Goal: Task Accomplishment & Management: Manage account settings

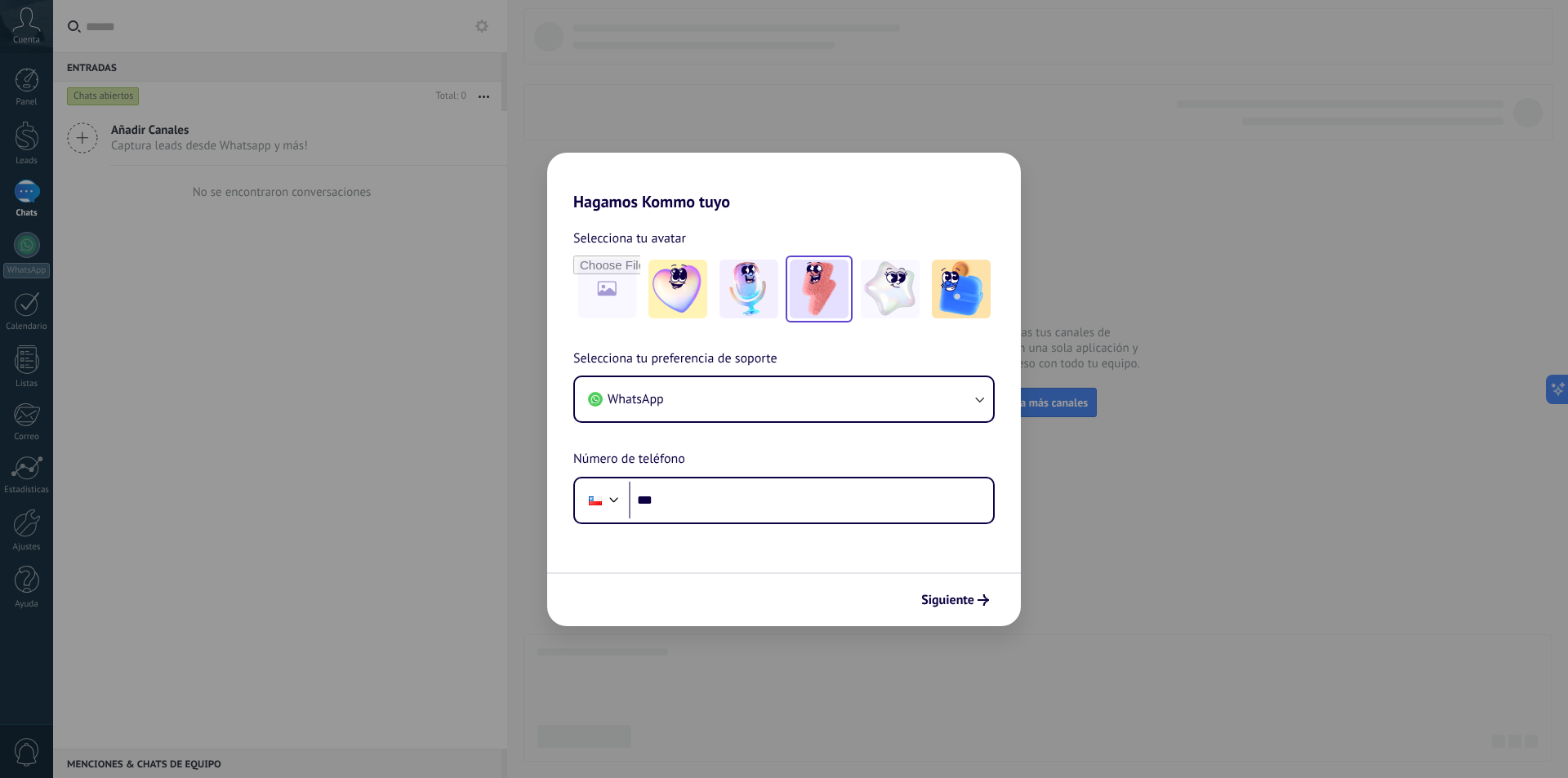
click at [830, 307] on img at bounding box center [819, 288] width 59 height 59
click at [975, 605] on span "Siguiente" at bounding box center [955, 599] width 68 height 11
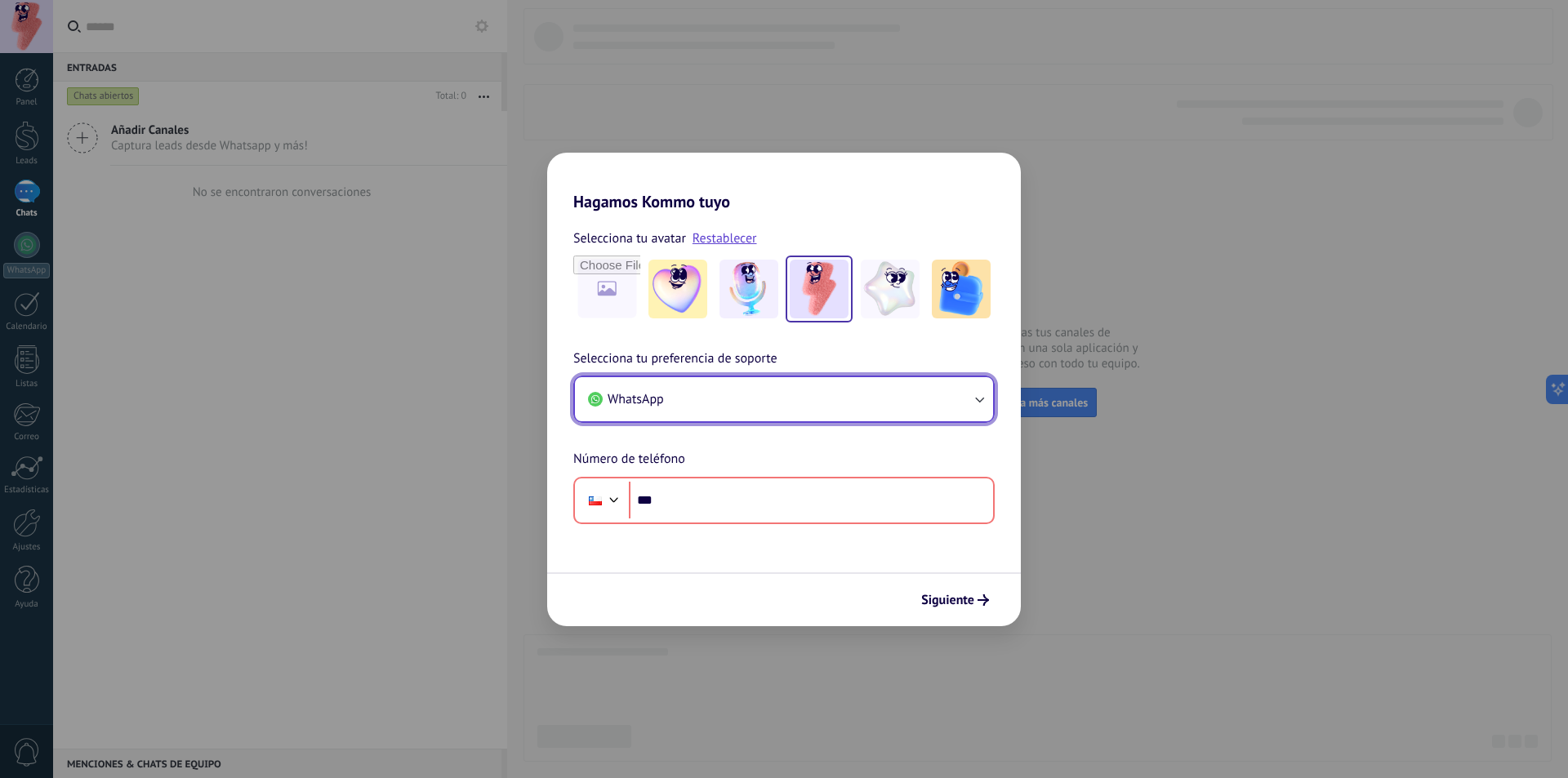
click at [810, 401] on button "WhatsApp" at bounding box center [784, 399] width 418 height 44
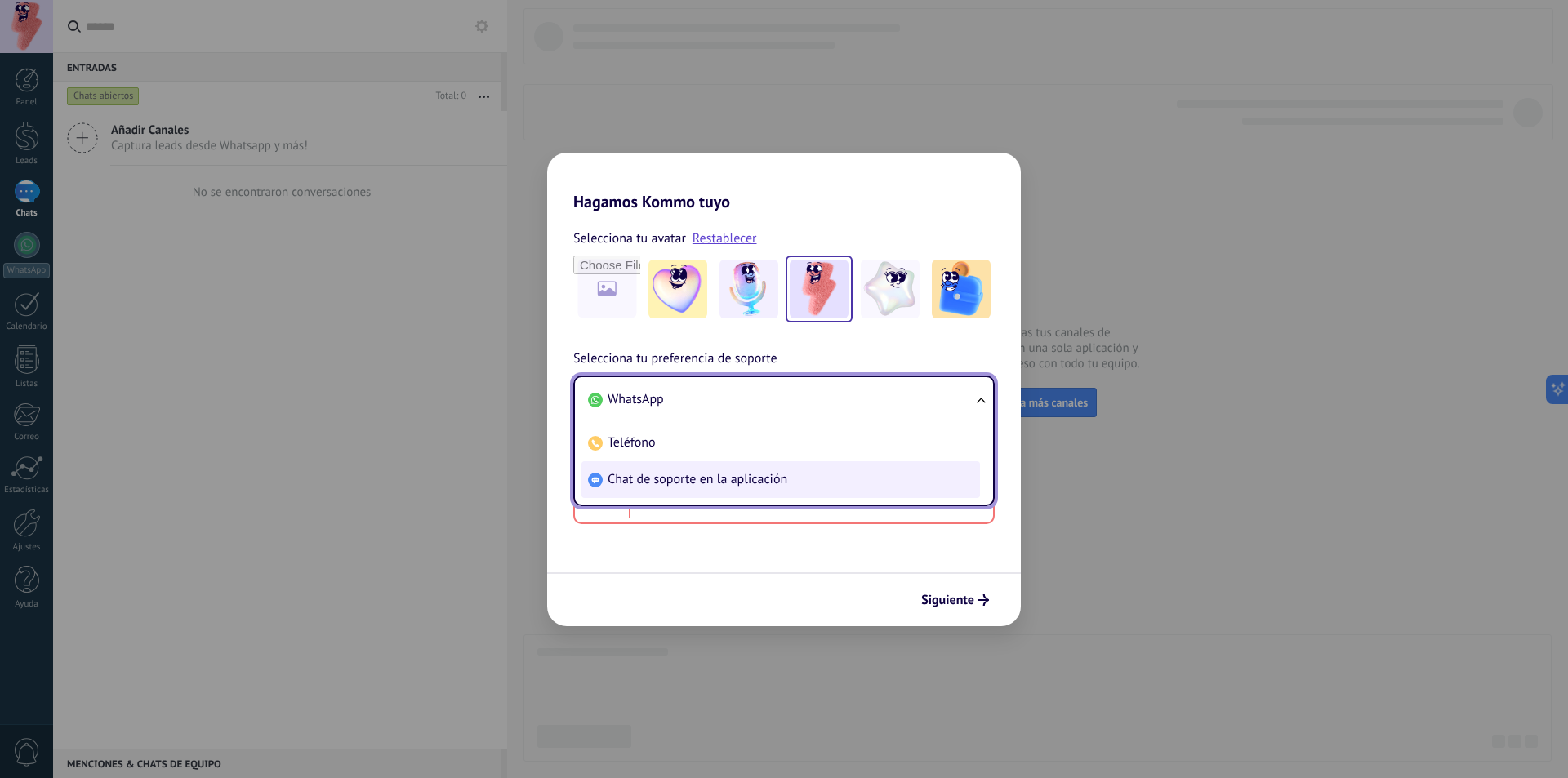
click at [713, 483] on span "Chat de soporte en la aplicación" at bounding box center [697, 478] width 180 height 16
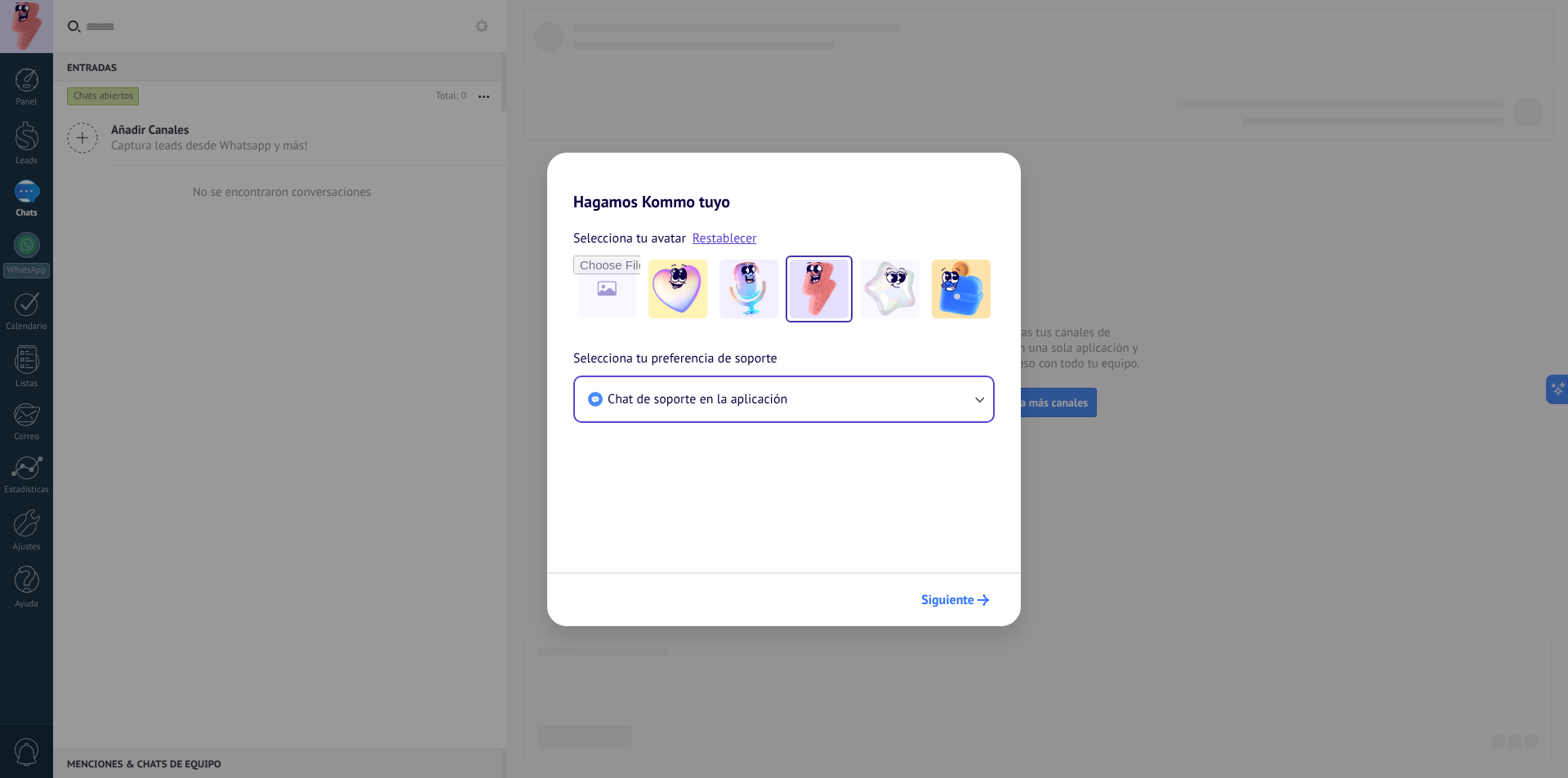
click at [944, 599] on span "Siguiente" at bounding box center [948, 599] width 53 height 11
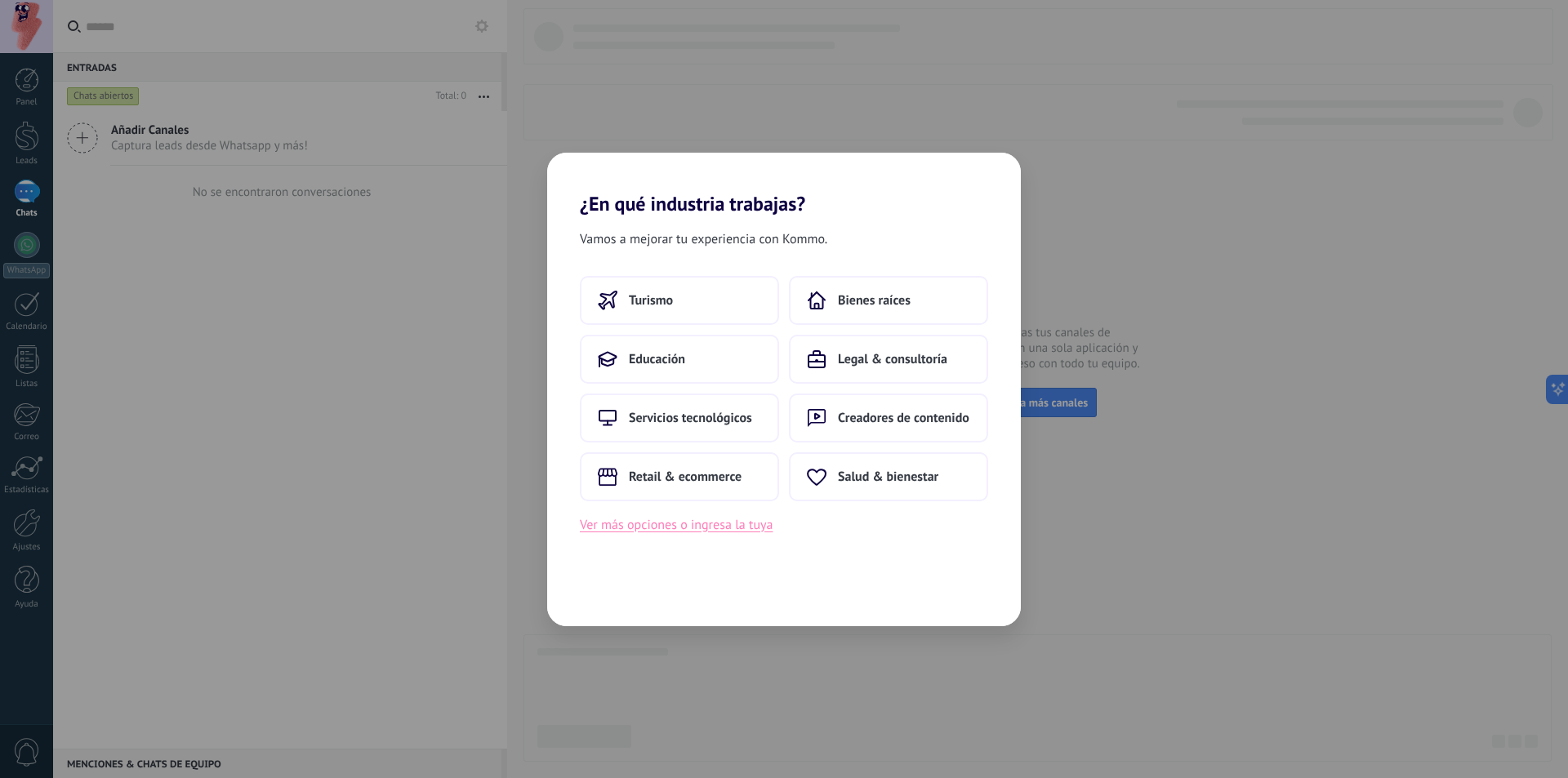
click at [677, 526] on button "Ver más opciones o ingresa la tuya" at bounding box center [676, 525] width 193 height 21
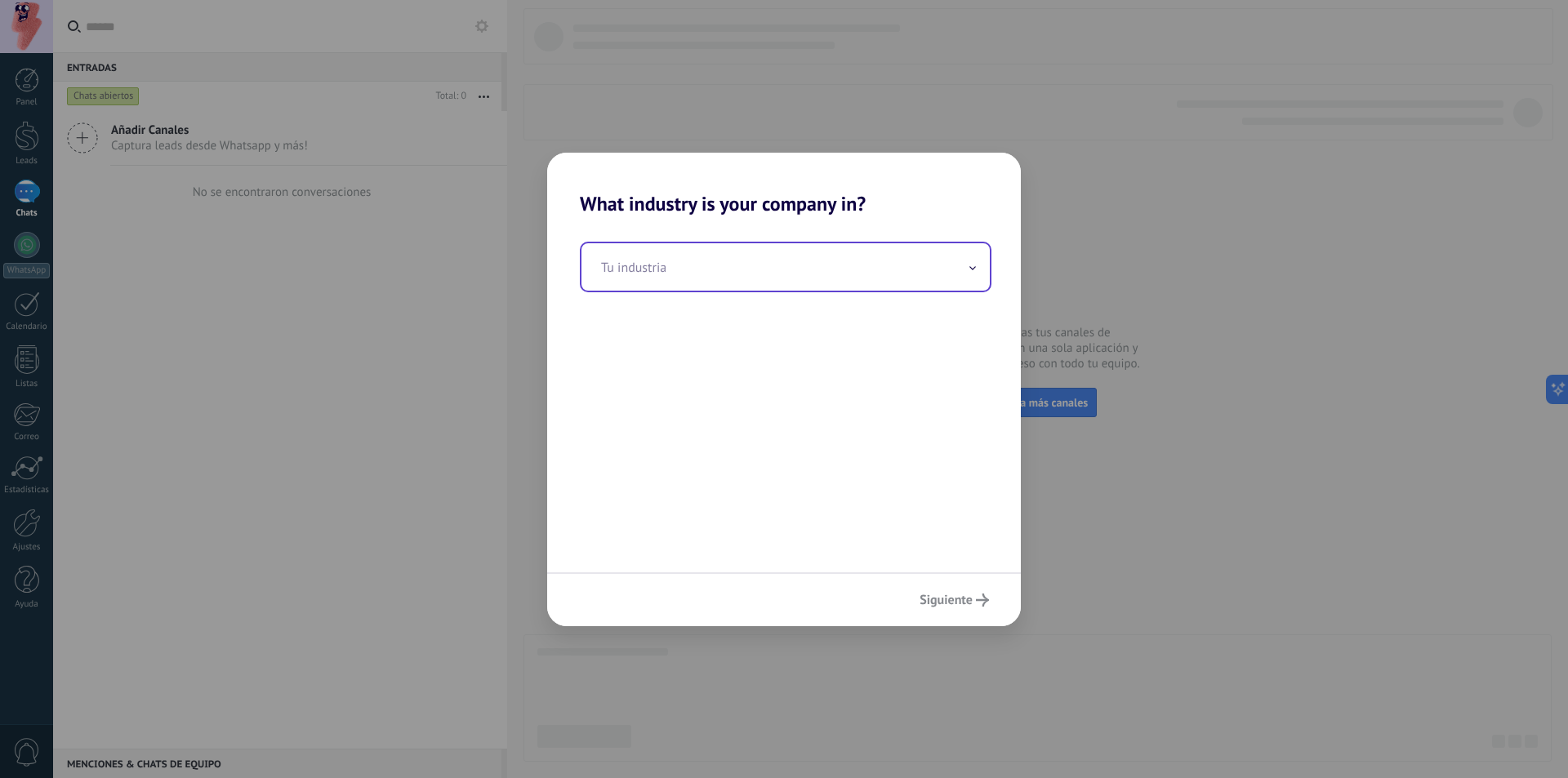
click at [729, 270] on input "text" at bounding box center [785, 266] width 408 height 47
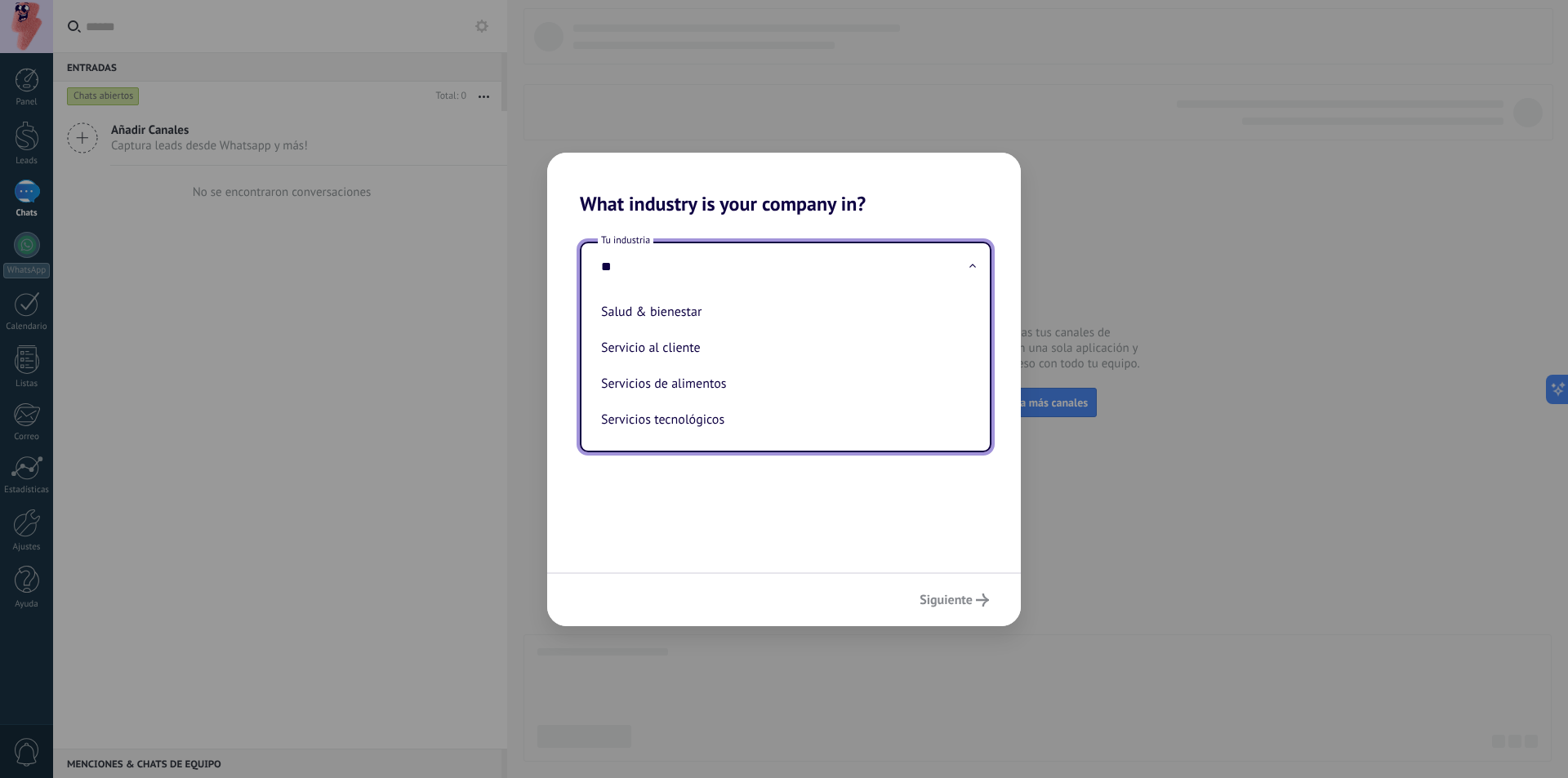
type input "*"
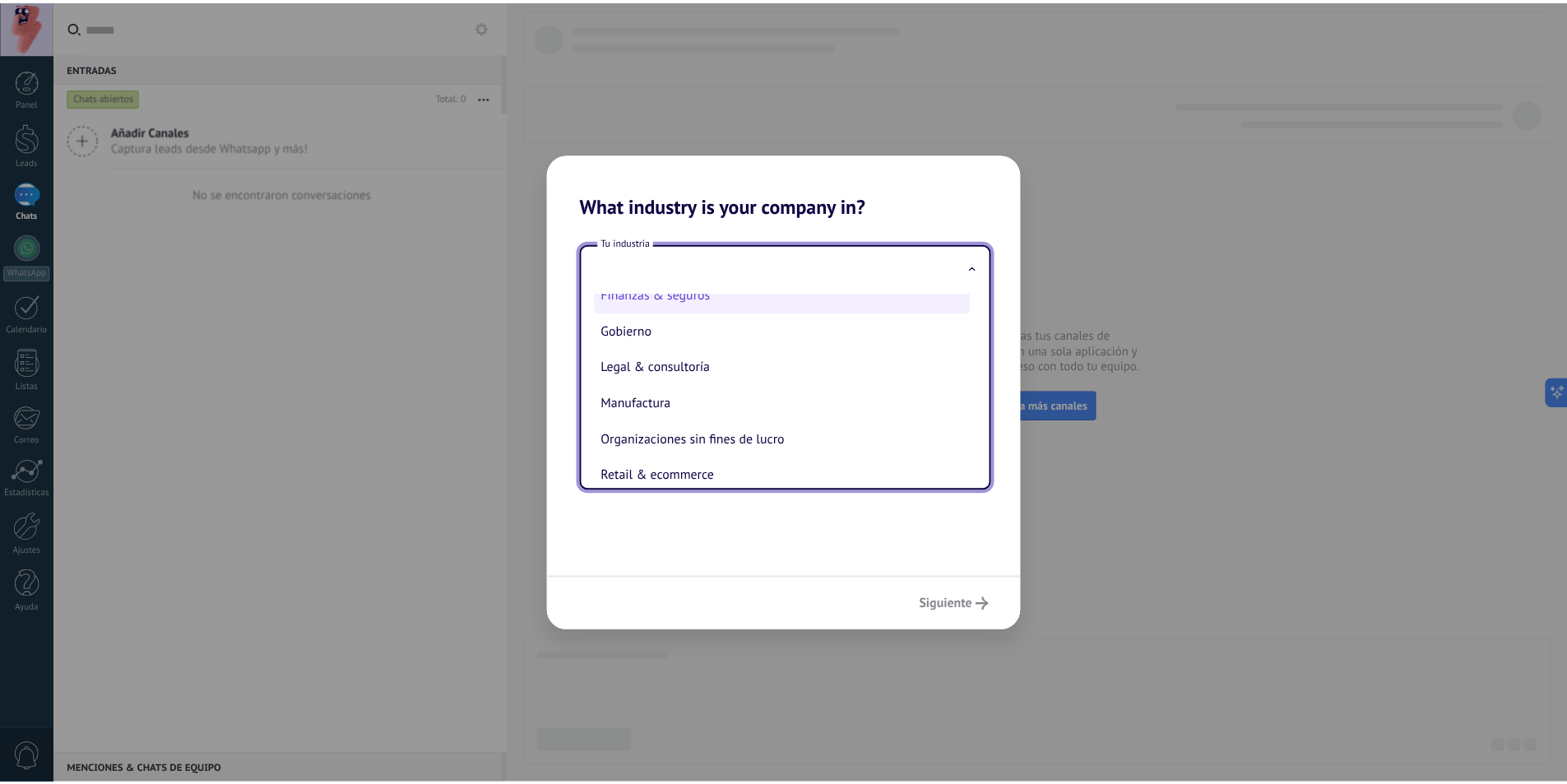
scroll to position [247, 0]
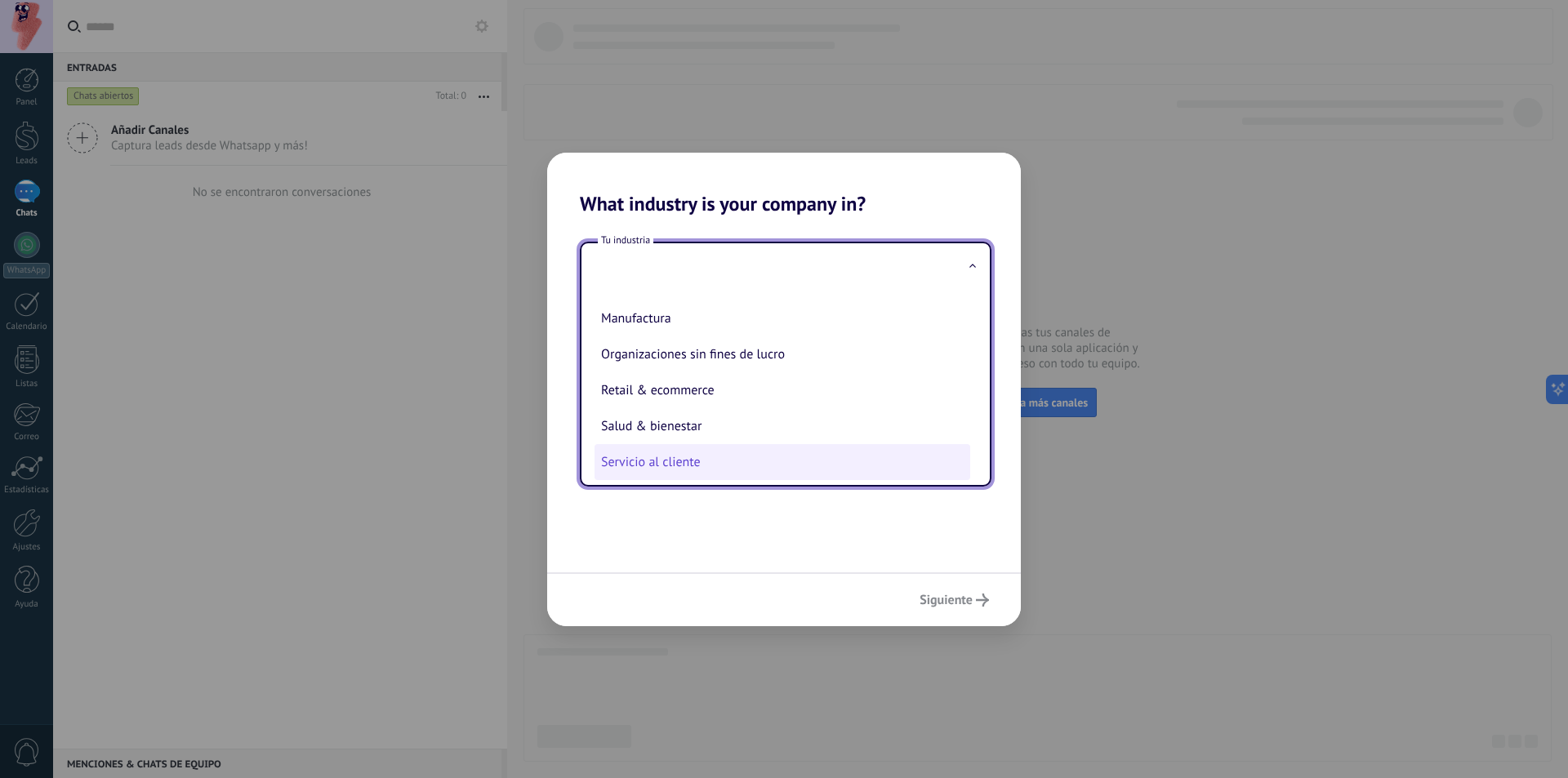
click at [754, 454] on li "Servicio al cliente" at bounding box center [782, 462] width 376 height 36
type input "**********"
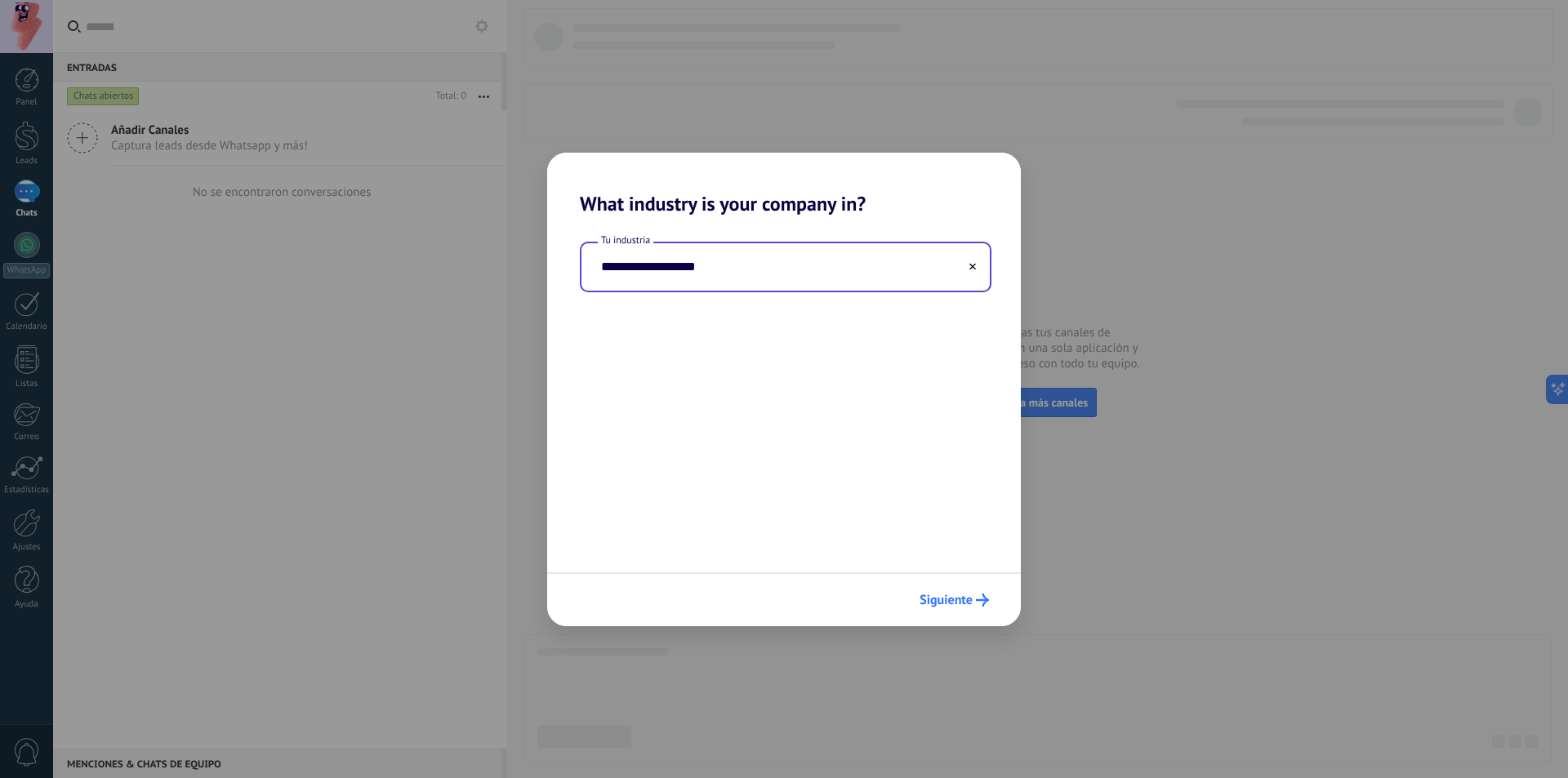
click at [963, 596] on span "Siguiente" at bounding box center [946, 599] width 53 height 11
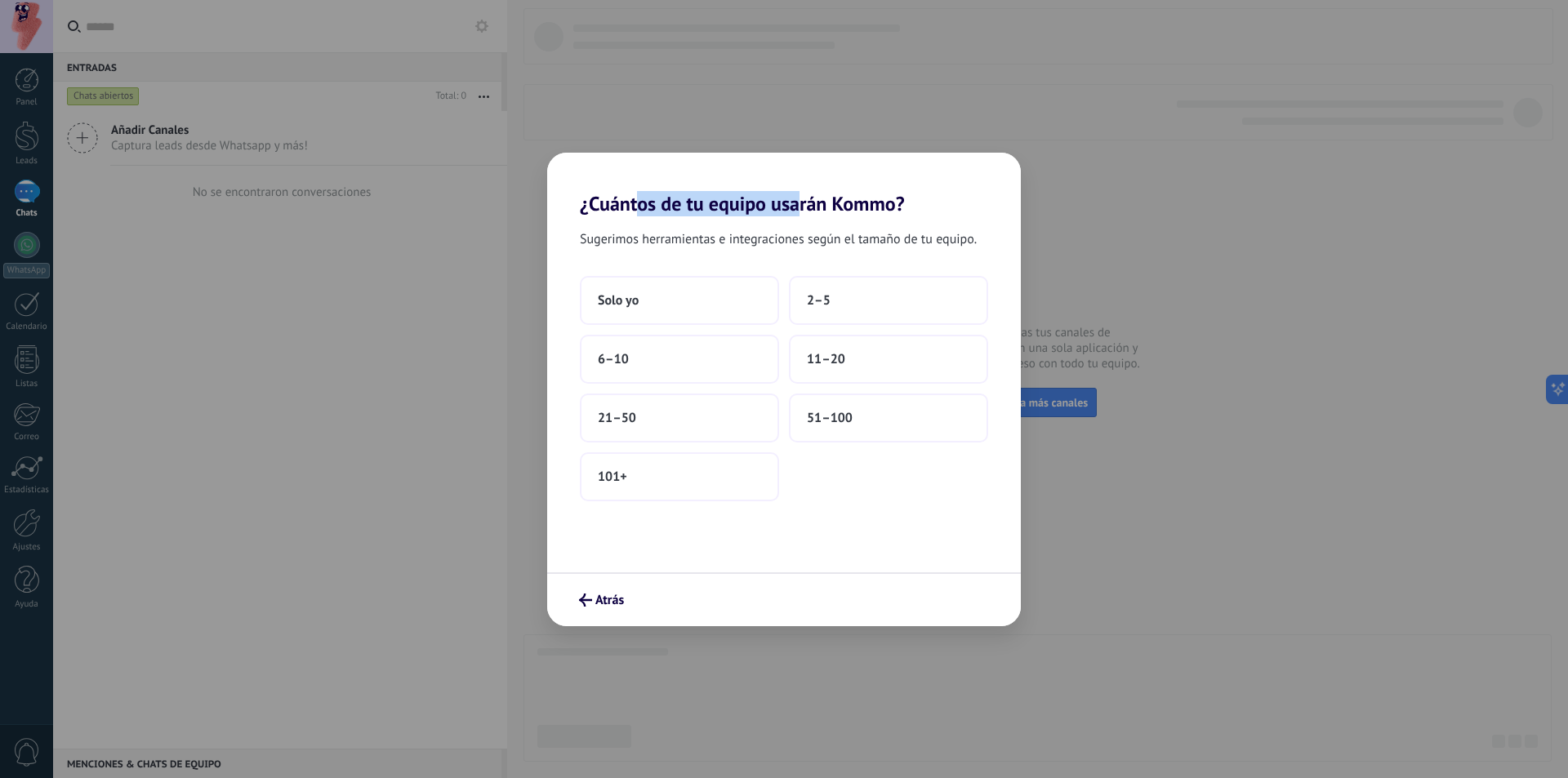
drag, startPoint x: 646, startPoint y: 205, endPoint x: 796, endPoint y: 205, distance: 150.0
click at [796, 205] on h2 "¿Cuántos de tu equipo usarán Kommo?" at bounding box center [784, 183] width 474 height 62
drag, startPoint x: 706, startPoint y: 240, endPoint x: 874, endPoint y: 240, distance: 168.0
click at [874, 240] on span "Sugerimos herramientas e integraciones según el tamaño de tu equipo." at bounding box center [778, 239] width 396 height 21
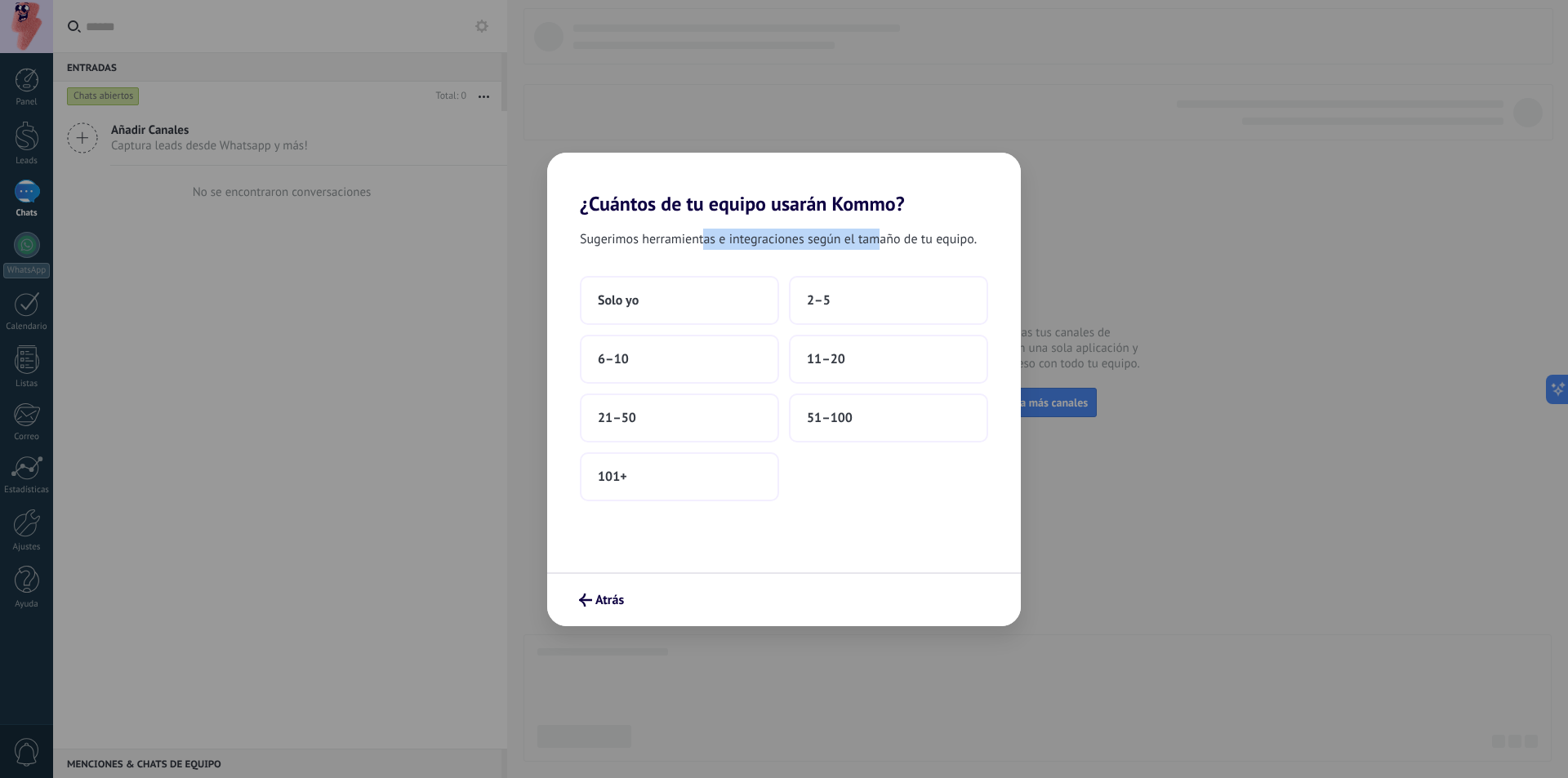
click at [872, 240] on span "Sugerimos herramientas e integraciones según el tamaño de tu equipo." at bounding box center [778, 239] width 396 height 21
click at [783, 238] on span "Sugerimos herramientas e integraciones según el tamaño de tu equipo." at bounding box center [778, 239] width 396 height 21
click at [850, 309] on button "2–5" at bounding box center [888, 300] width 200 height 49
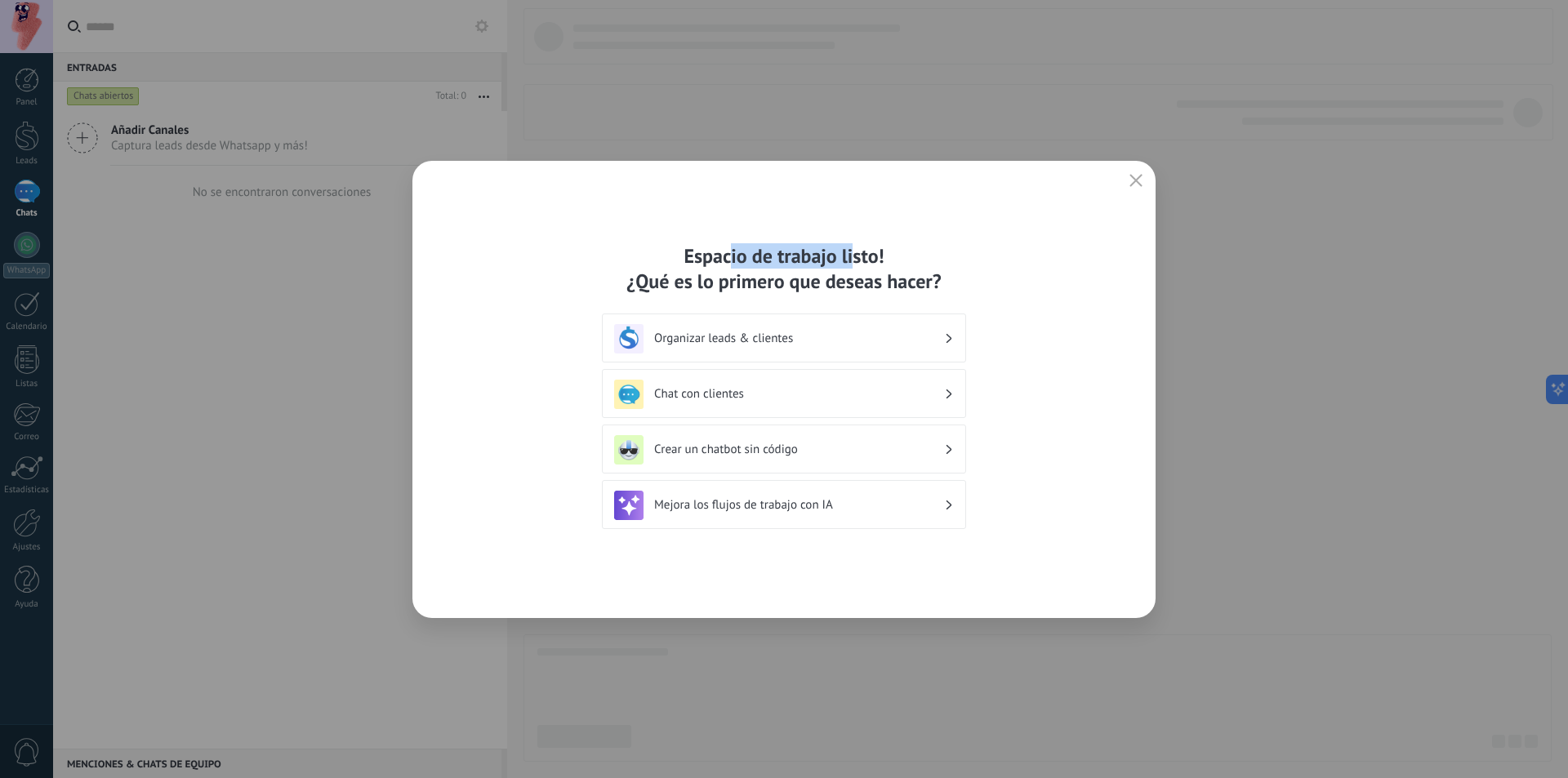
drag, startPoint x: 747, startPoint y: 256, endPoint x: 856, endPoint y: 256, distance: 109.0
click at [856, 256] on div "Espacio de trabajo listo! ¿Qué es lo primero que deseas hacer?" at bounding box center [784, 268] width 364 height 50
drag, startPoint x: 688, startPoint y: 281, endPoint x: 921, endPoint y: 279, distance: 233.0
click at [921, 279] on div "Espacio de trabajo listo! ¿Qué es lo primero que deseas hacer?" at bounding box center [784, 268] width 364 height 50
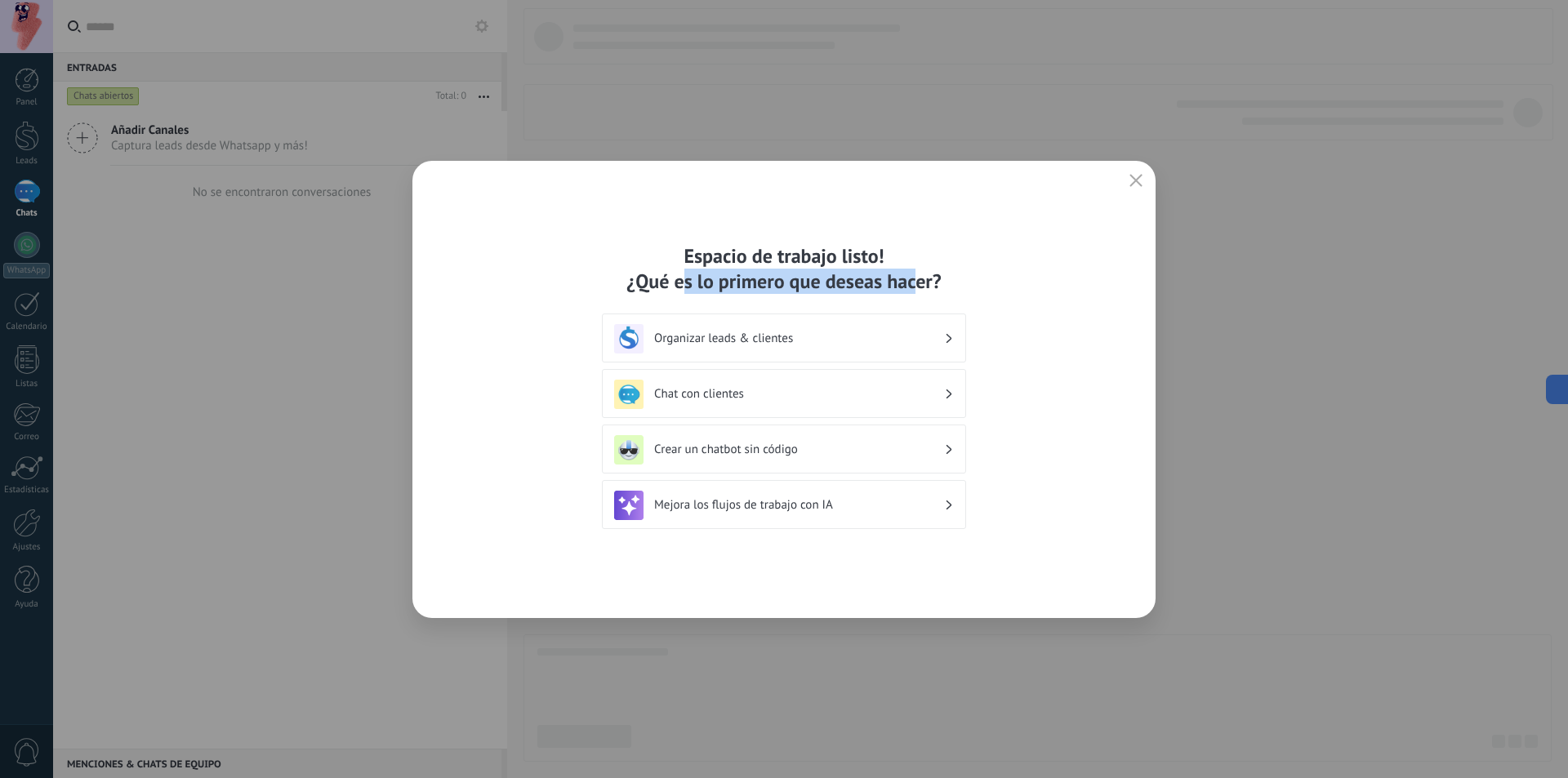
click at [921, 279] on div "Espacio de trabajo listo! ¿Qué es lo primero que deseas hacer?" at bounding box center [784, 268] width 364 height 50
click at [1028, 274] on div "Espacio de trabajo listo! ¿Qué es lo primero que deseas hacer? Organizar leads …" at bounding box center [784, 389] width 743 height 457
click at [888, 454] on h3 "Crear un chatbot sin código" at bounding box center [799, 449] width 289 height 15
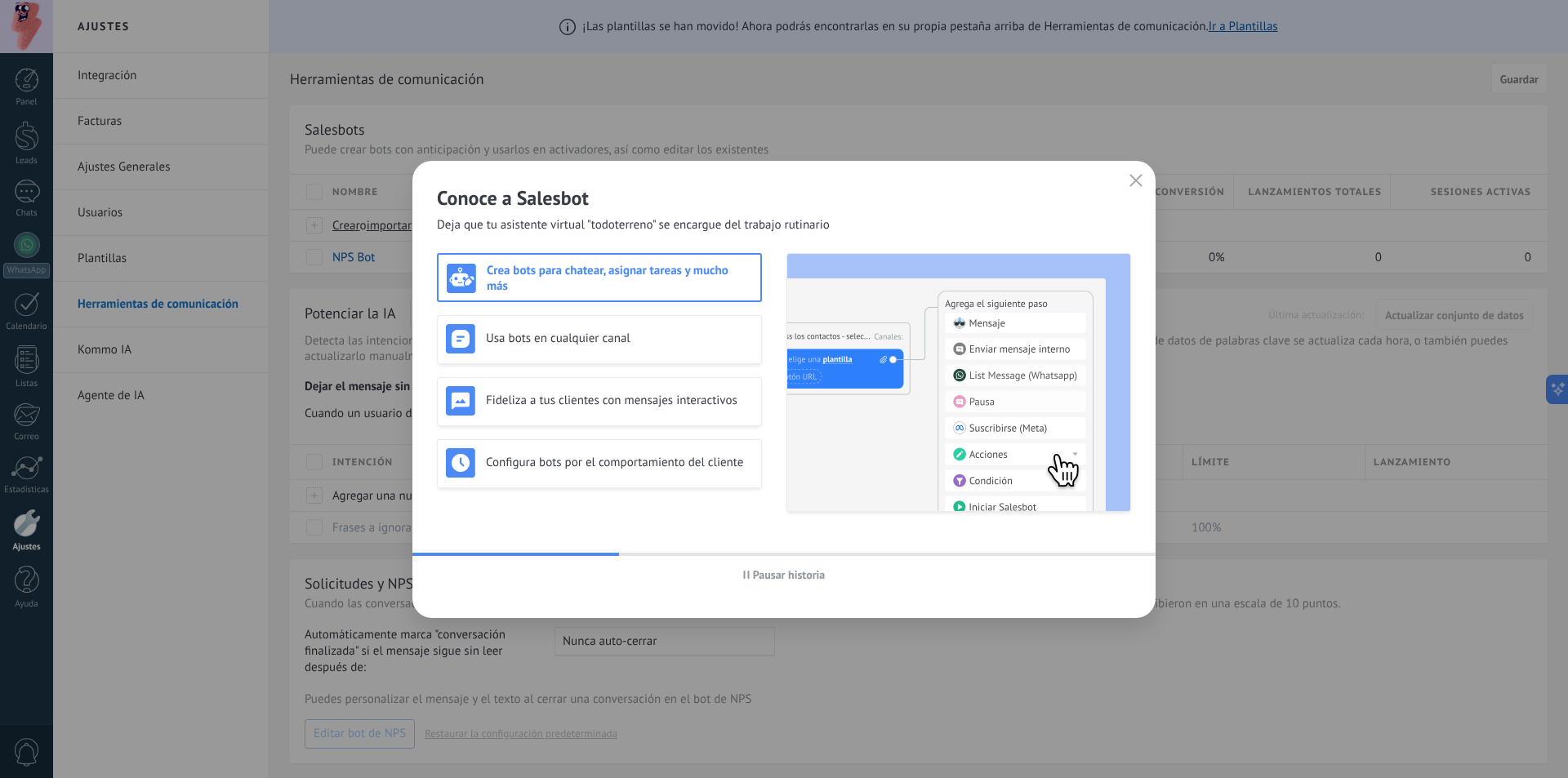
click at [785, 573] on span "Pausar historia" at bounding box center [789, 574] width 73 height 11
click at [1133, 179] on icon "button" at bounding box center [1136, 180] width 13 height 13
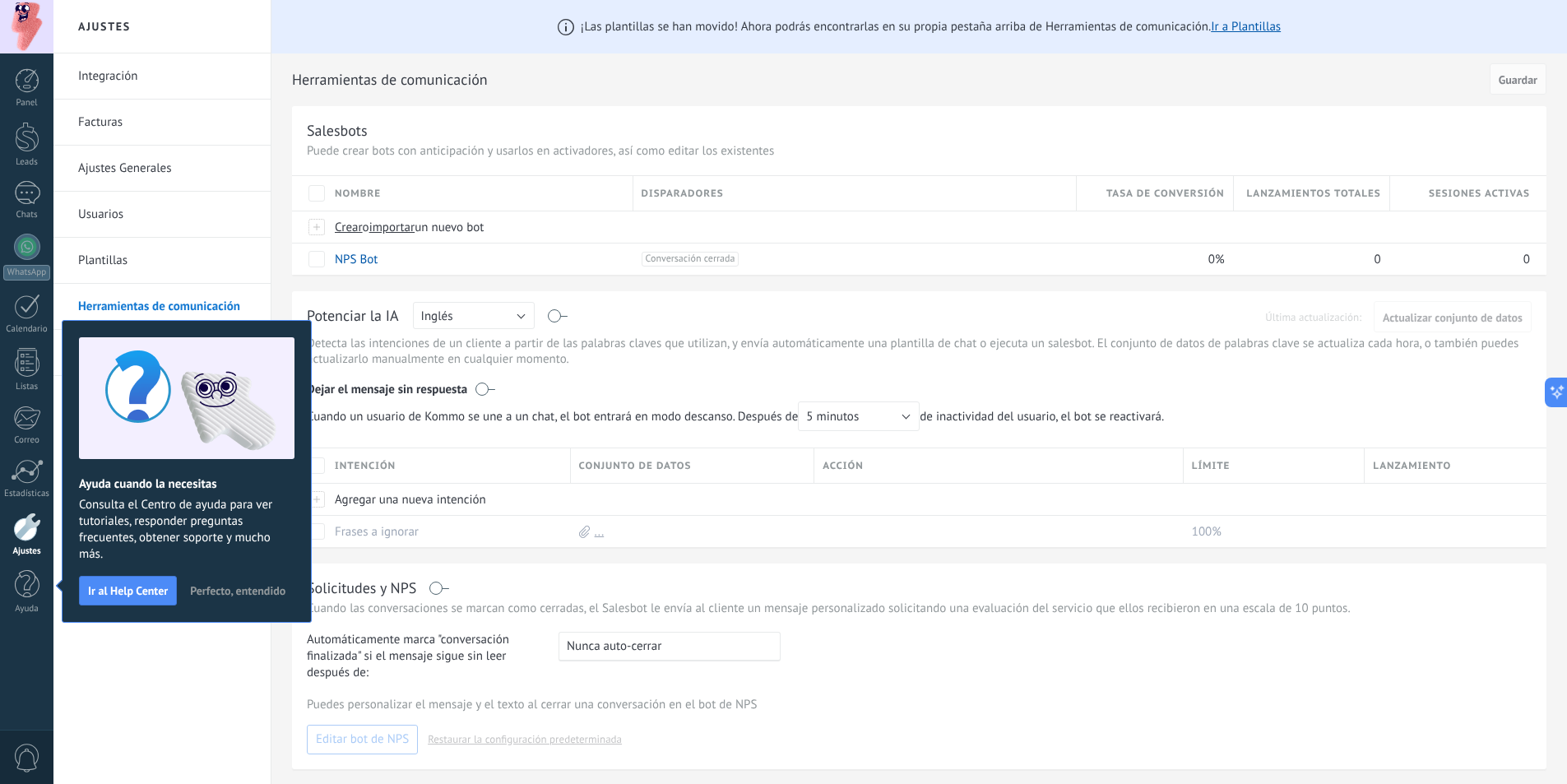
click at [240, 589] on span "Perfecto, entendido" at bounding box center [237, 590] width 96 height 11
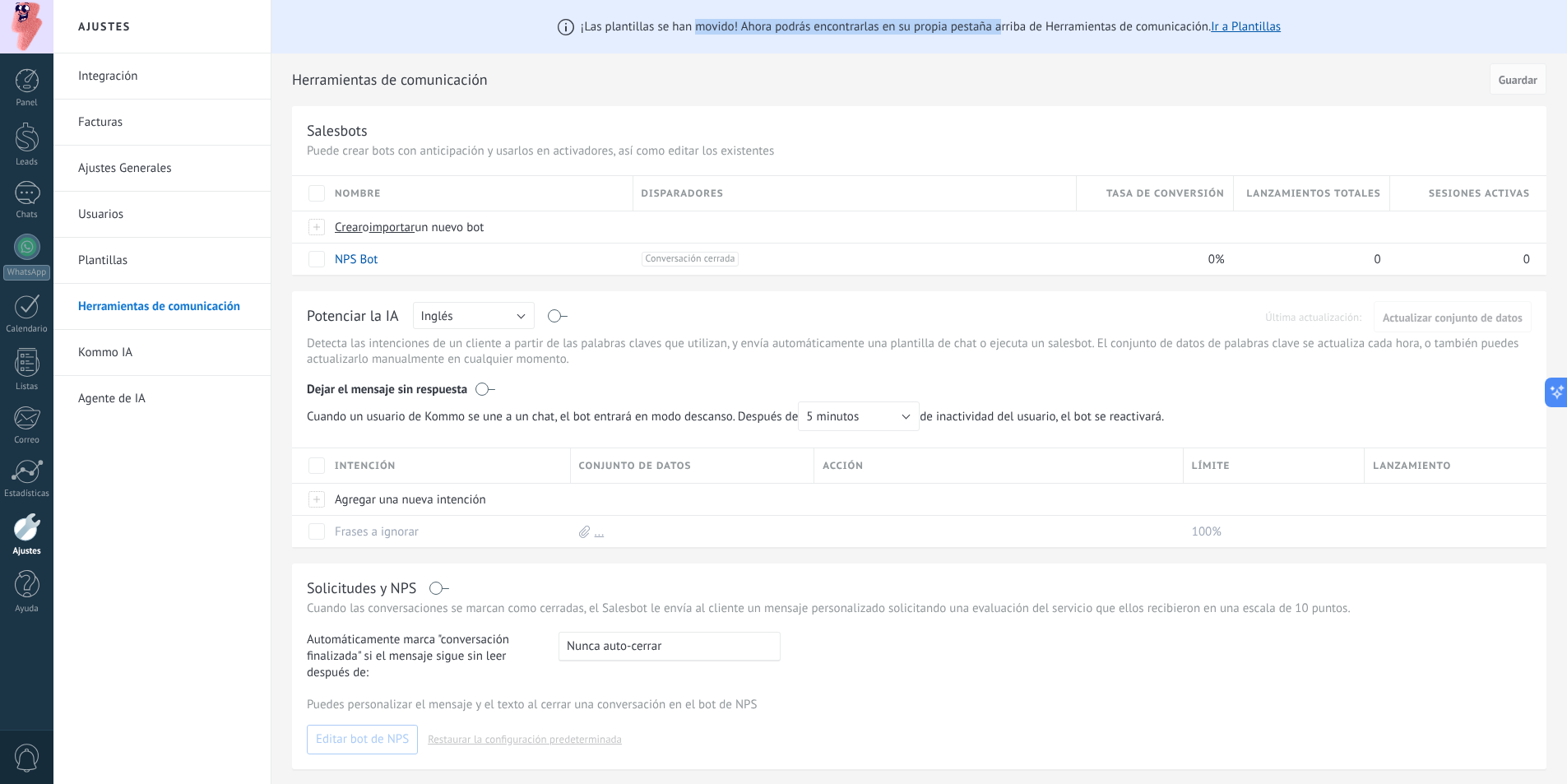
drag, startPoint x: 695, startPoint y: 27, endPoint x: 1002, endPoint y: 27, distance: 307.0
click at [1002, 27] on span "¡Las plantillas se han movido! Ahora podrás encontrarlas en su propia pestaña a…" at bounding box center [930, 27] width 700 height 16
click at [30, 82] on div at bounding box center [27, 80] width 25 height 25
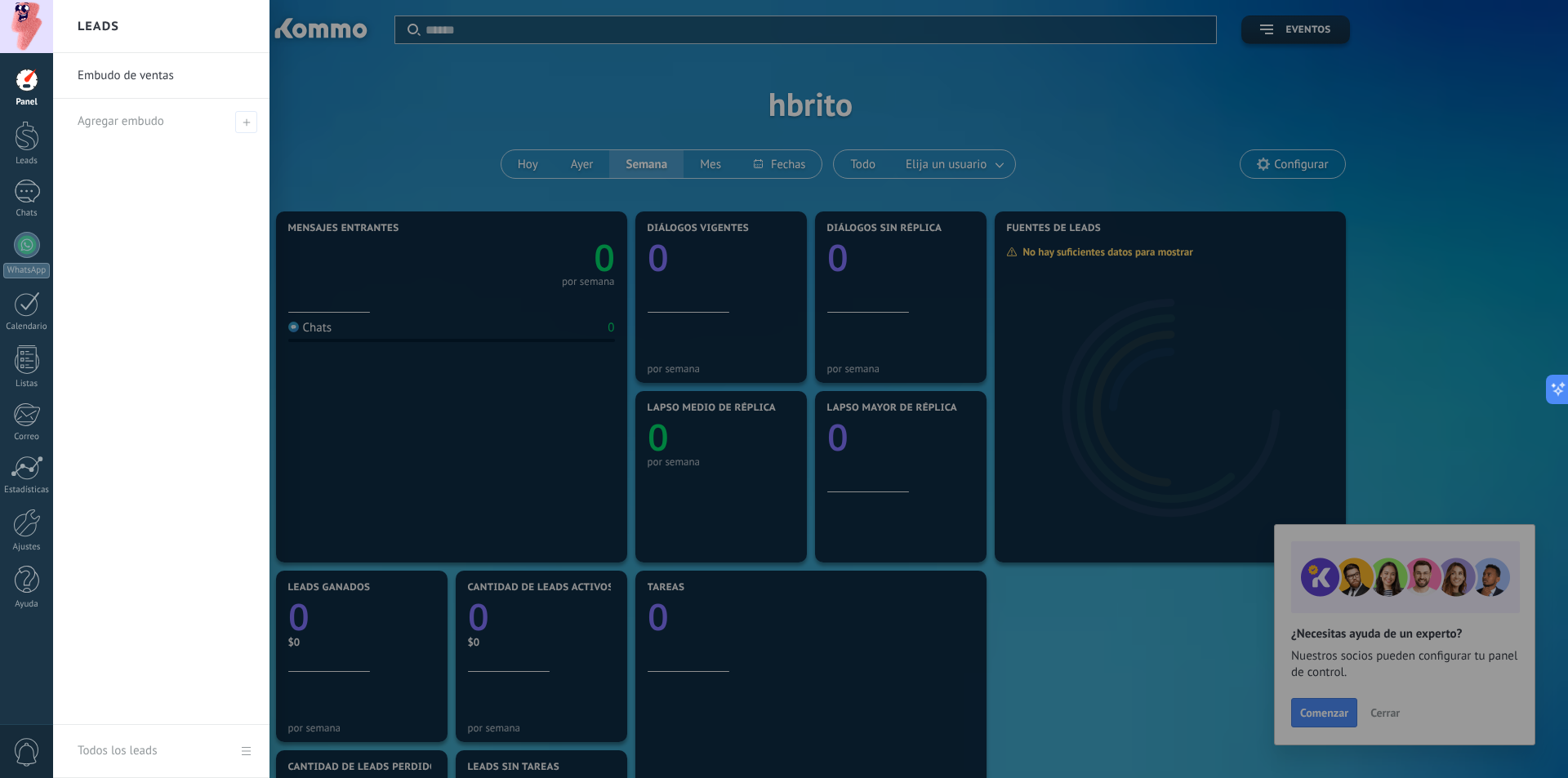
click at [1386, 707] on div at bounding box center [837, 389] width 1568 height 778
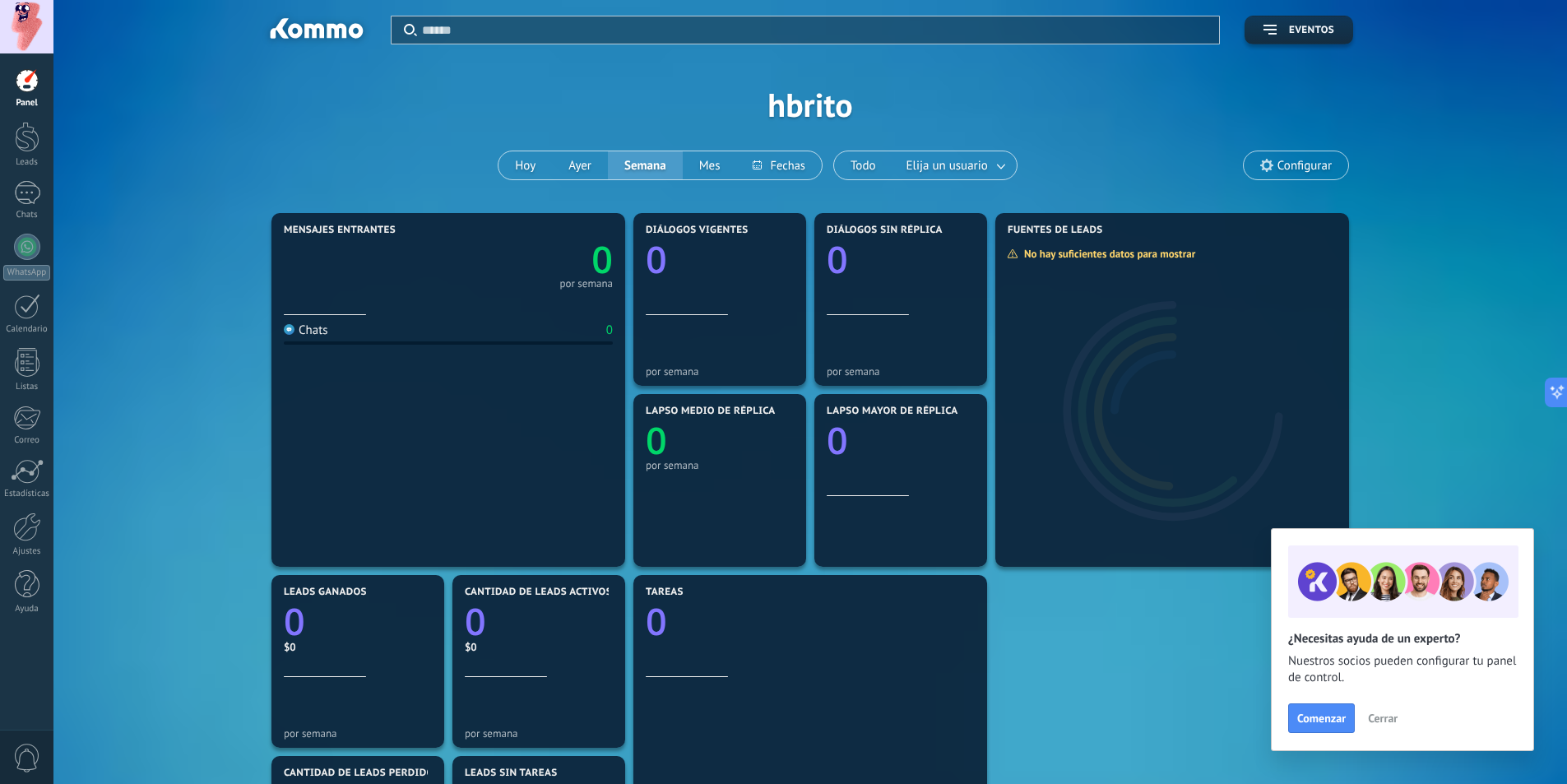
click at [1389, 717] on span "Cerrar" at bounding box center [1383, 718] width 29 height 11
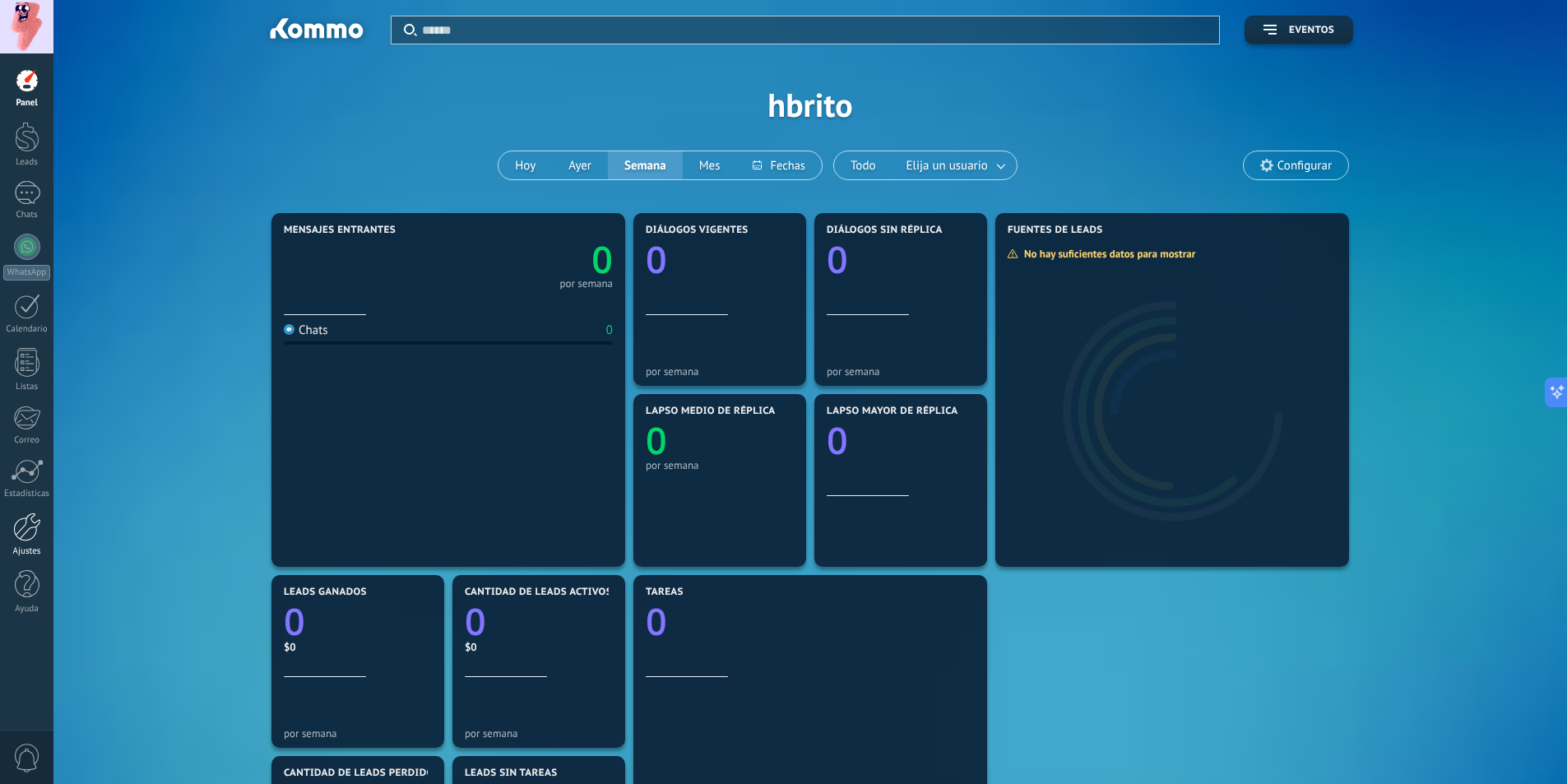
click at [28, 533] on div at bounding box center [27, 526] width 28 height 28
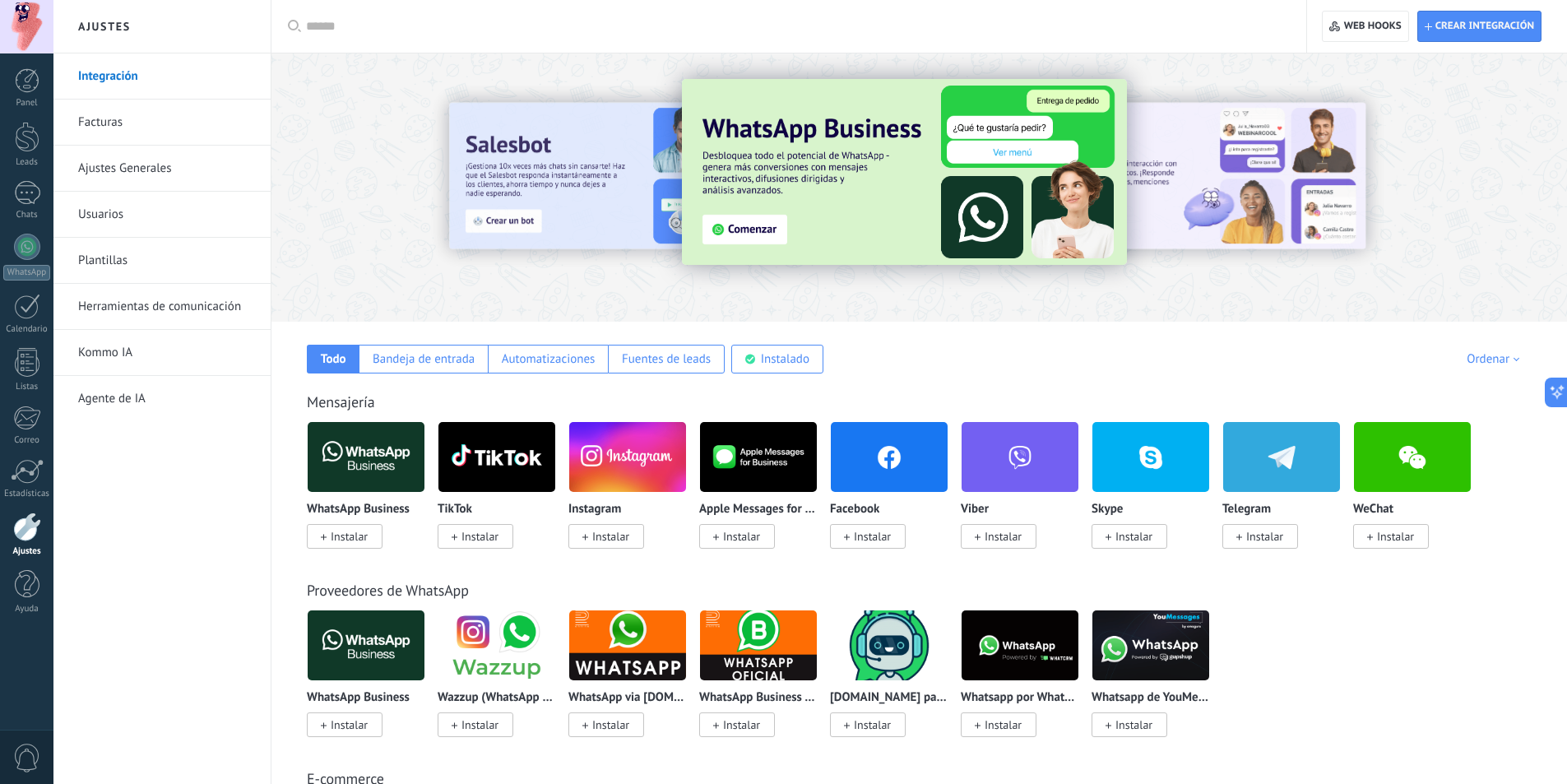
click at [125, 119] on link "Facturas" at bounding box center [167, 122] width 176 height 46
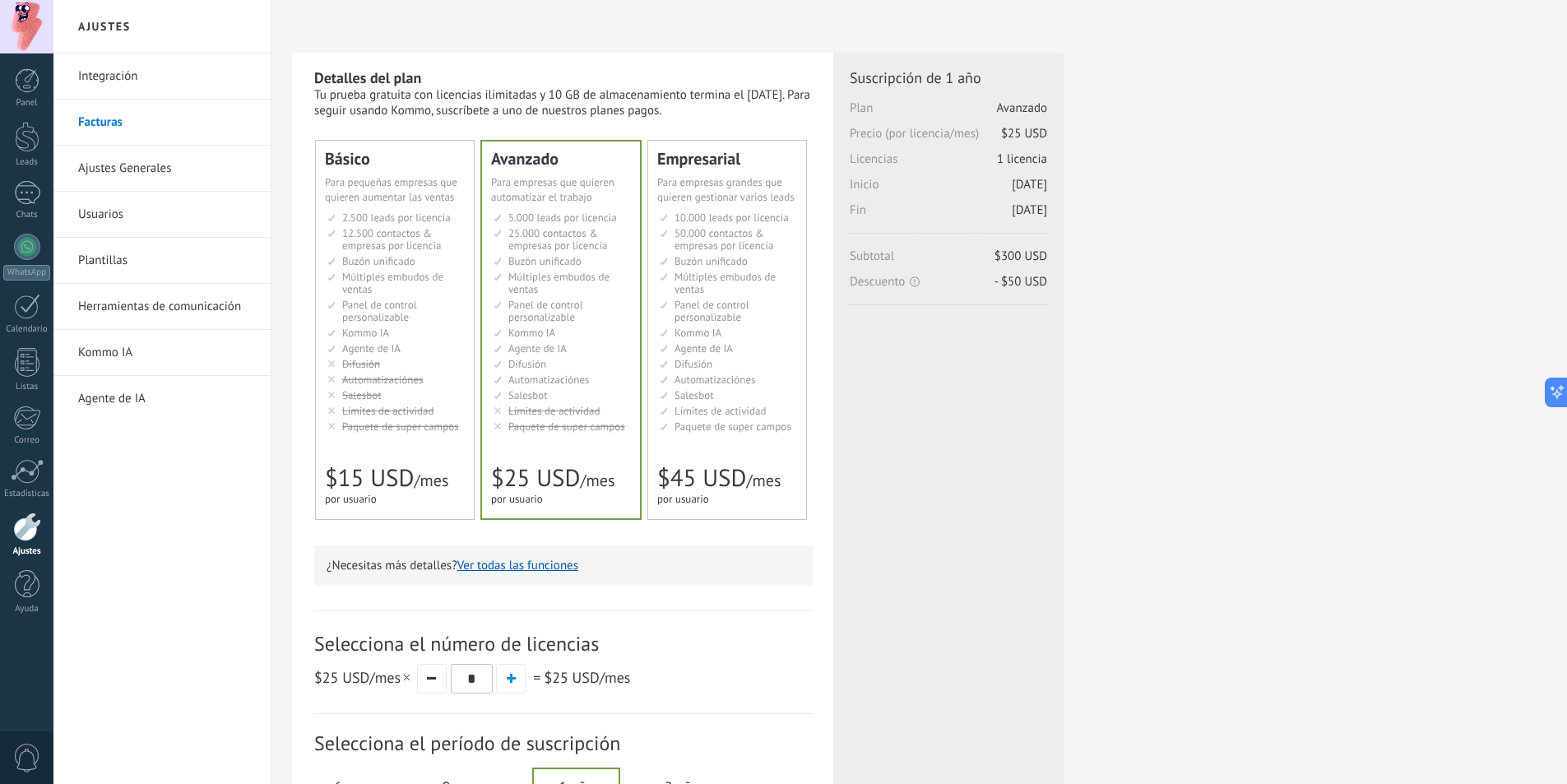
drag, startPoint x: 1274, startPoint y: 473, endPoint x: 1101, endPoint y: 448, distance: 174.8
click at [1275, 472] on div "Detalles del plan Tu prueba gratuita con licencias ilimitadas y 10 GB de almace…" at bounding box center [919, 525] width 1255 height 946
click at [37, 83] on div at bounding box center [27, 80] width 25 height 25
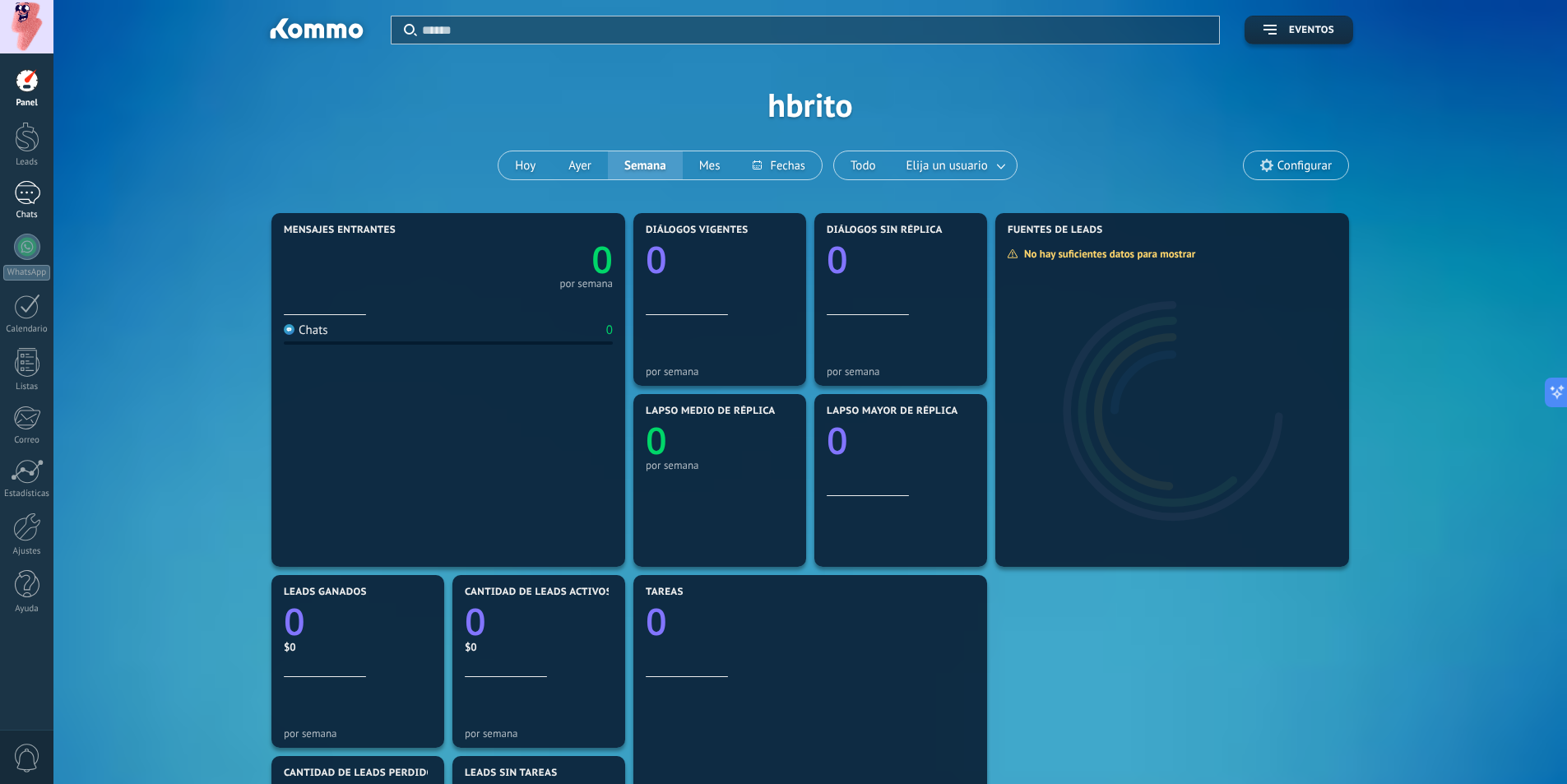
click at [38, 196] on div at bounding box center [27, 193] width 27 height 24
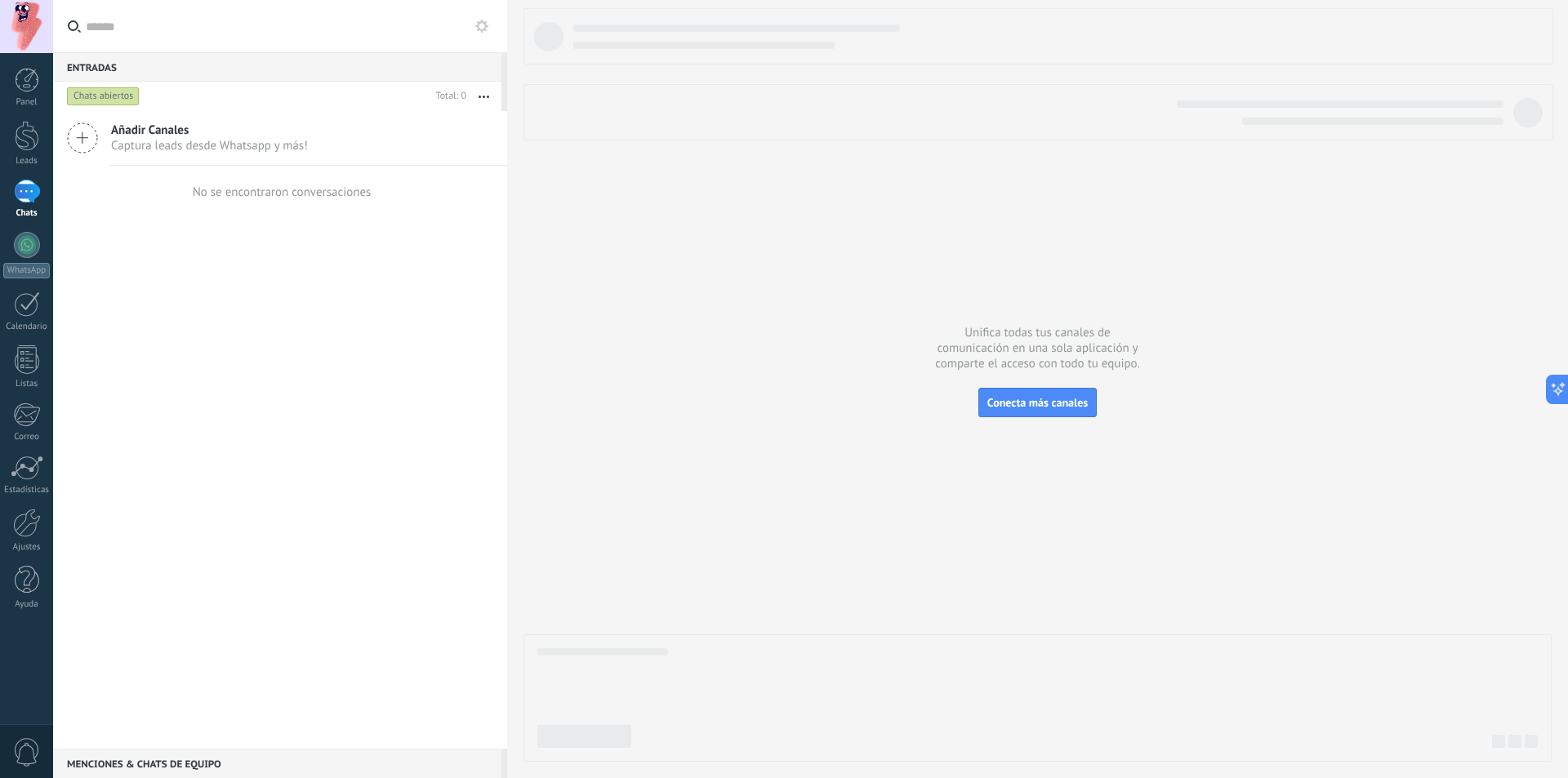
click at [29, 15] on div at bounding box center [27, 27] width 53 height 53
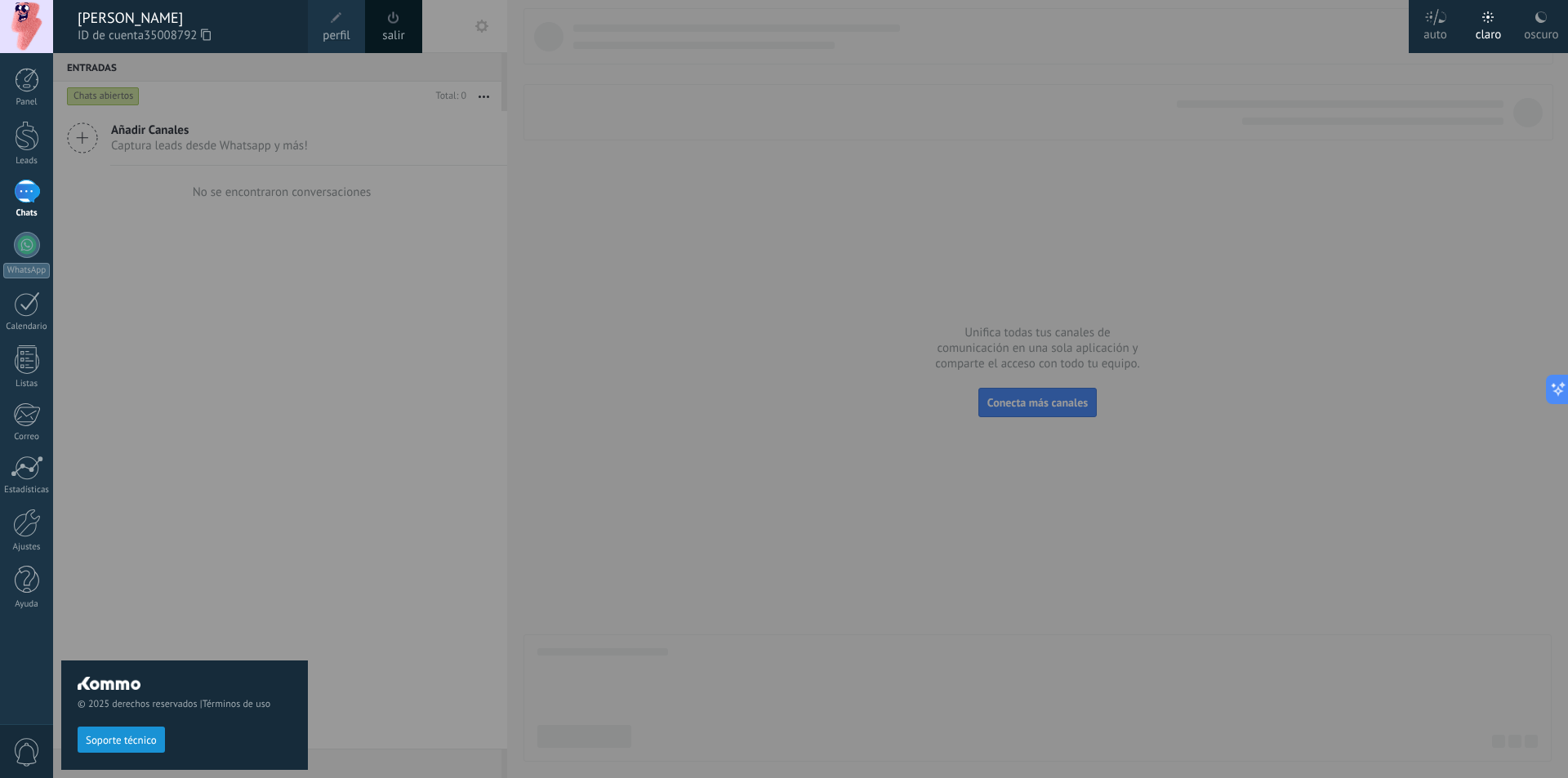
click at [339, 23] on span at bounding box center [336, 17] width 11 height 11
